Goal: Use online tool/utility: Utilize a website feature to perform a specific function

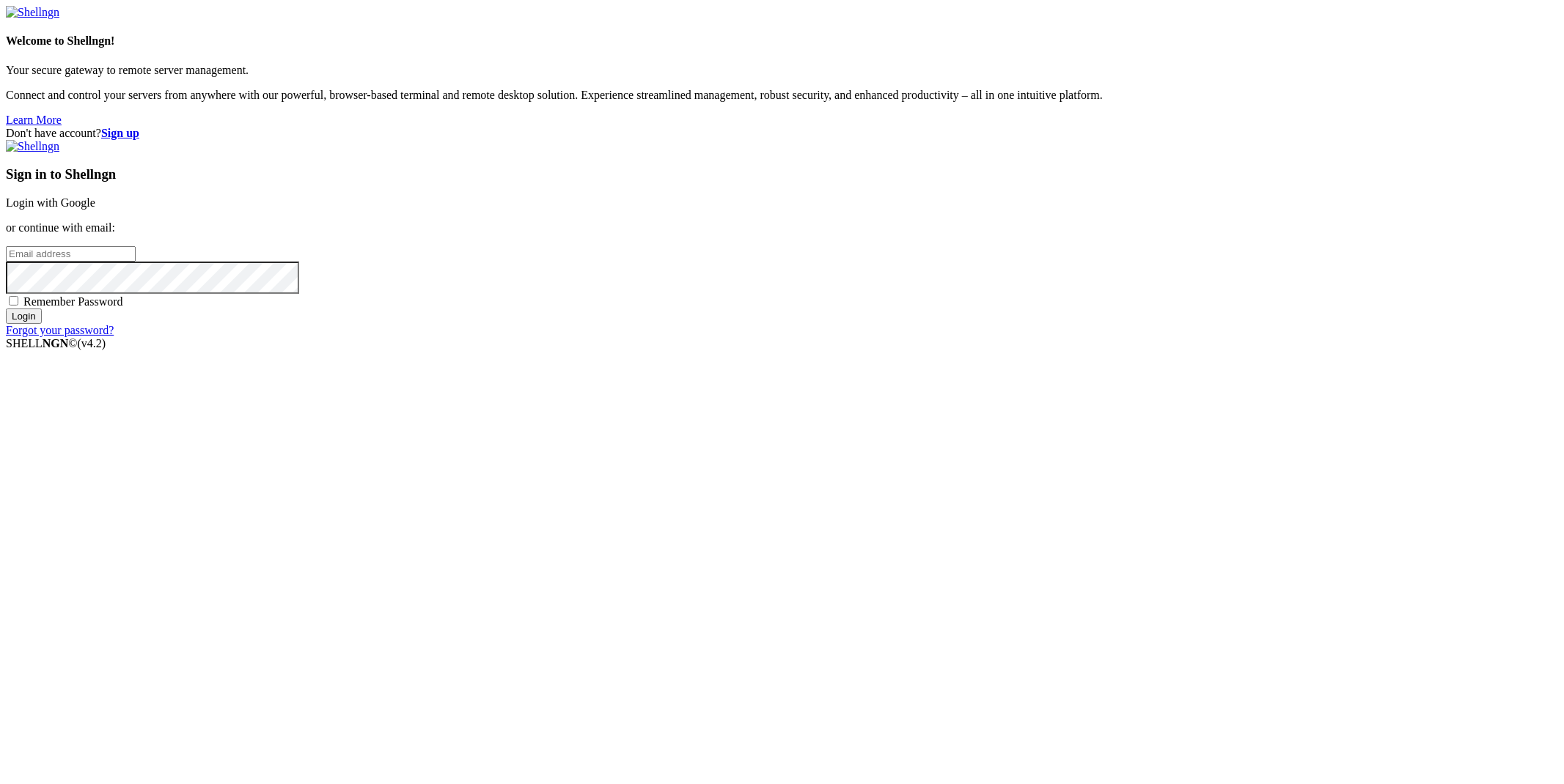
click at [95, 209] on link "Login with Google" at bounding box center [50, 202] width 89 height 13
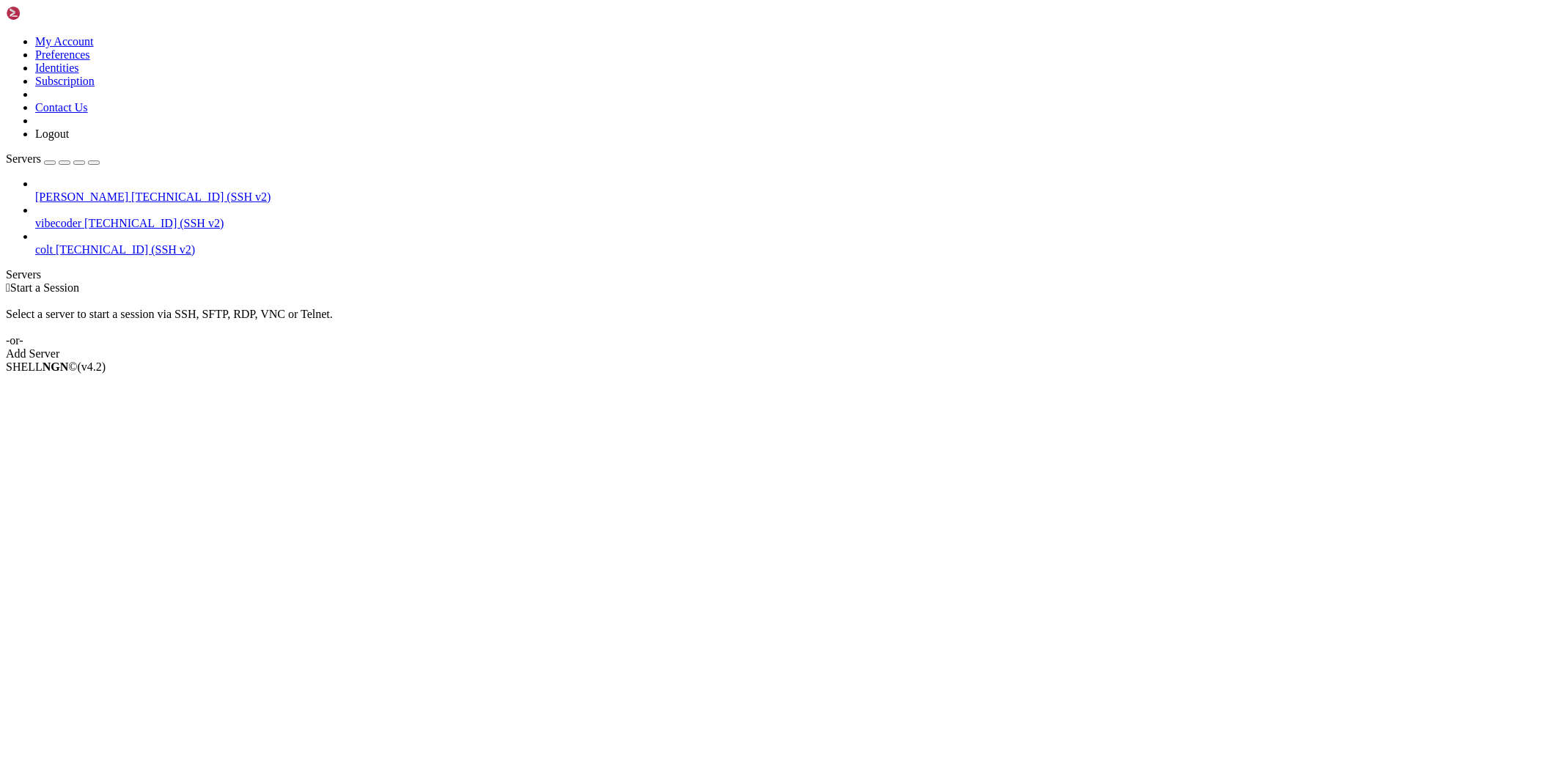
click at [131, 191] on span "[TECHNICAL_ID] (SSH v2)" at bounding box center [201, 197] width 139 height 13
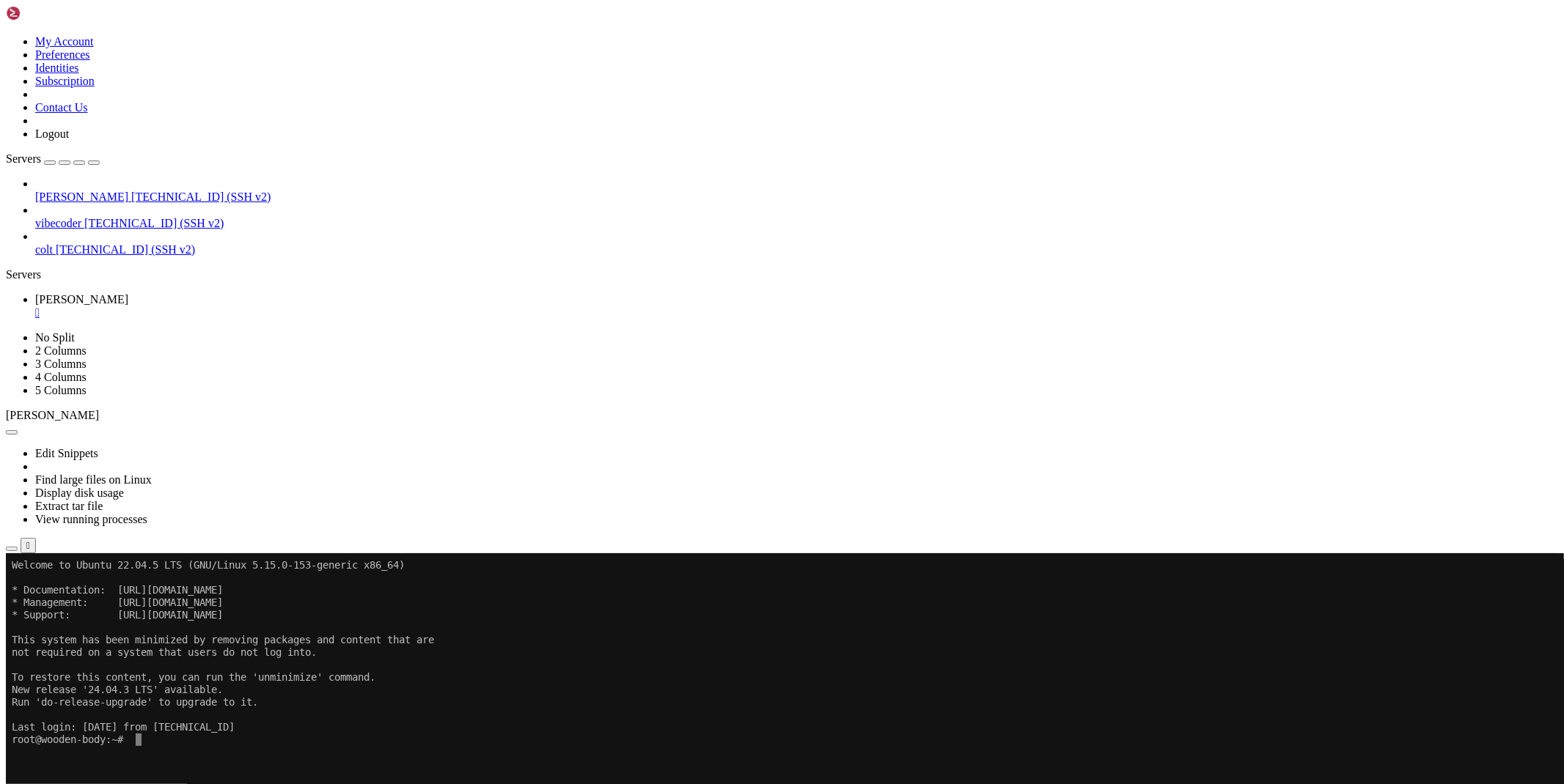
click at [245, 306] on div "" at bounding box center [796, 313] width 1523 height 13
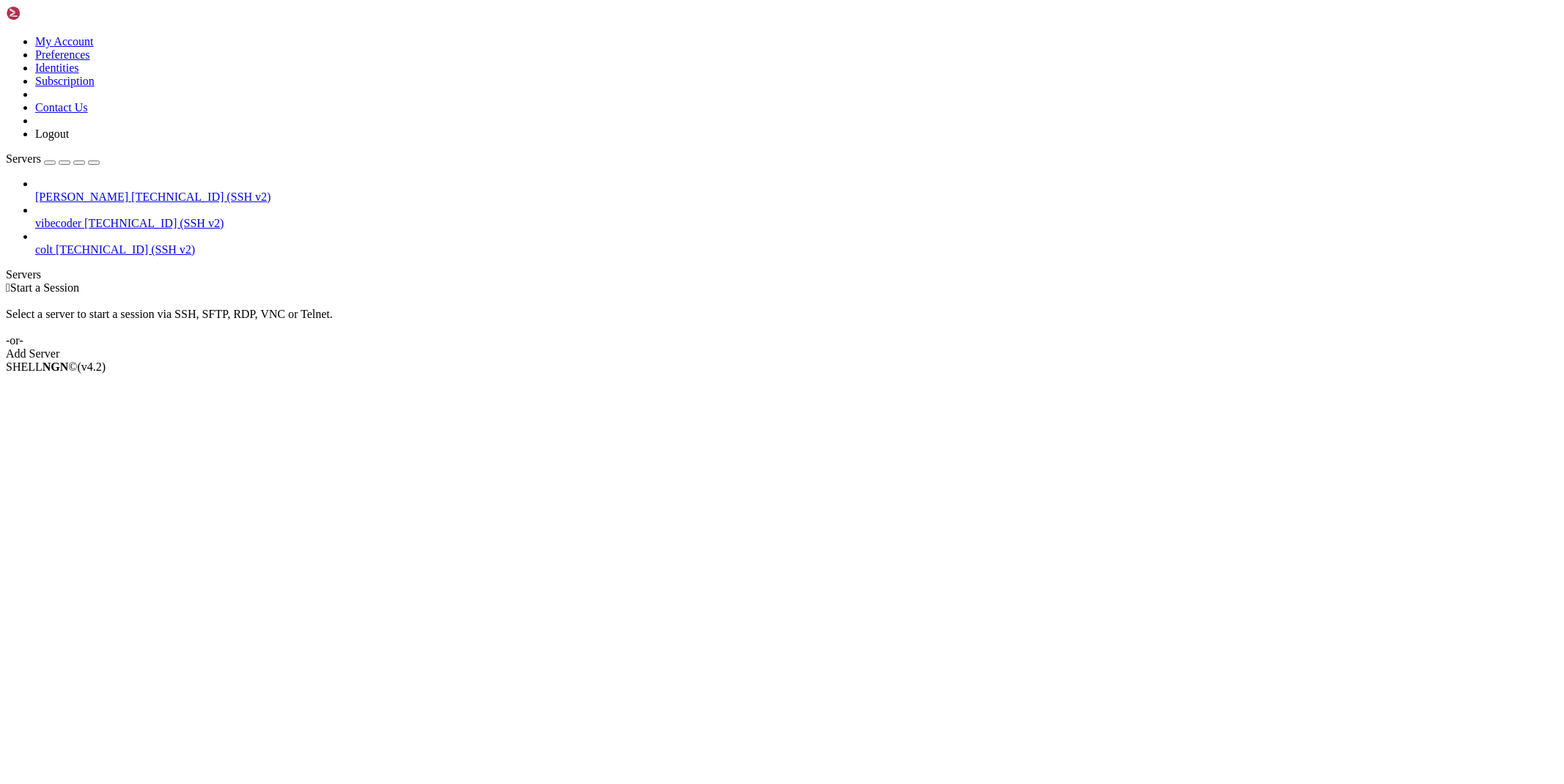
click at [48, 217] on span "vibecoder" at bounding box center [58, 223] width 46 height 13
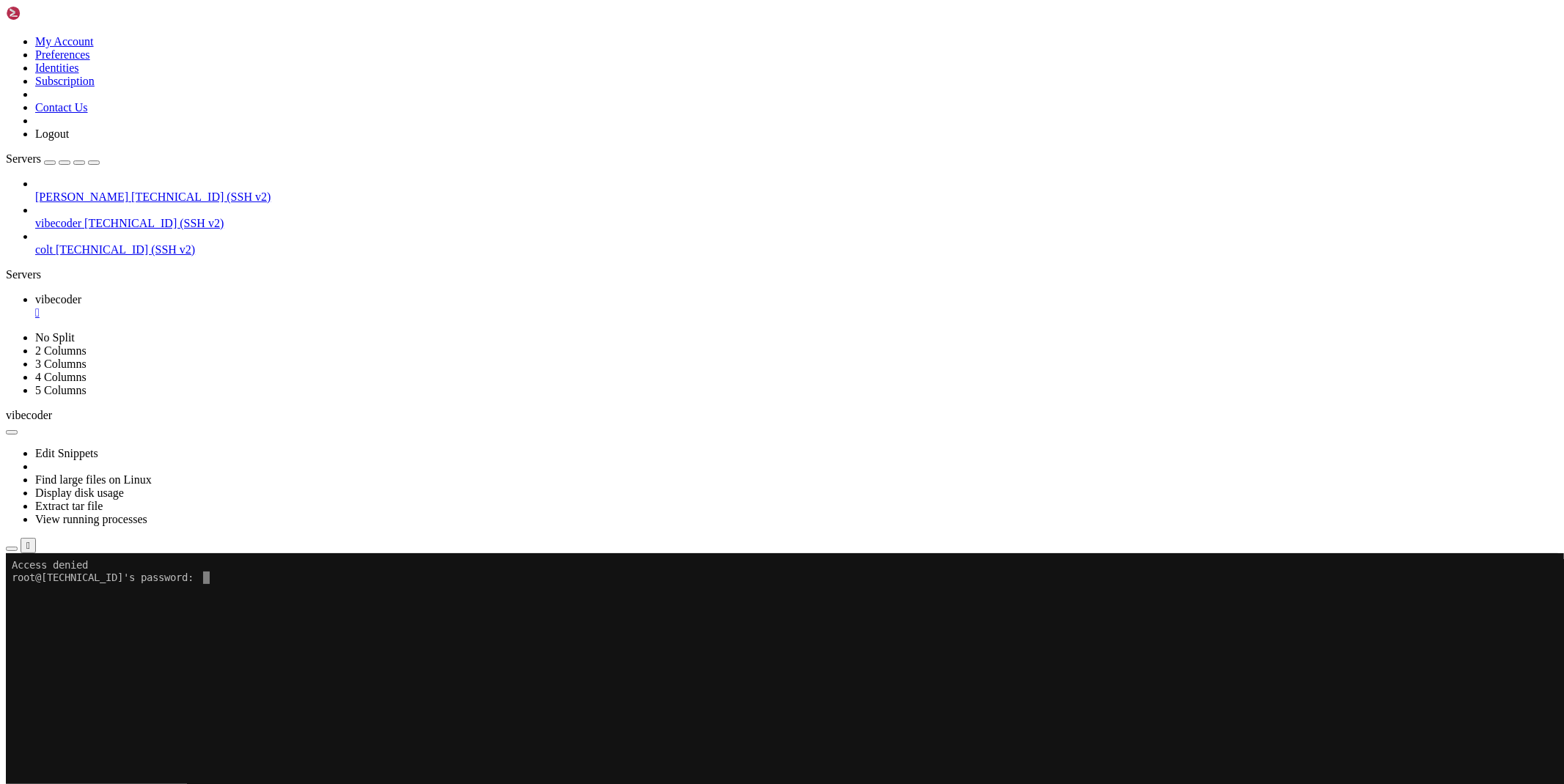
click at [270, 306] on div "" at bounding box center [796, 313] width 1523 height 13
